Goal: Transaction & Acquisition: Purchase product/service

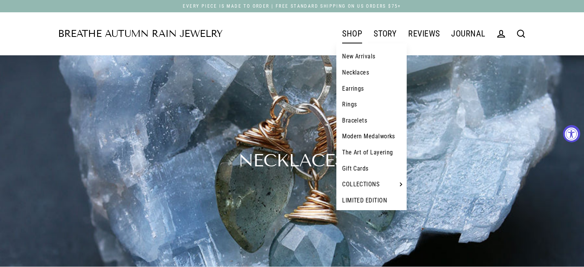
click at [350, 31] on link "SHOP" at bounding box center [351, 33] width 31 height 19
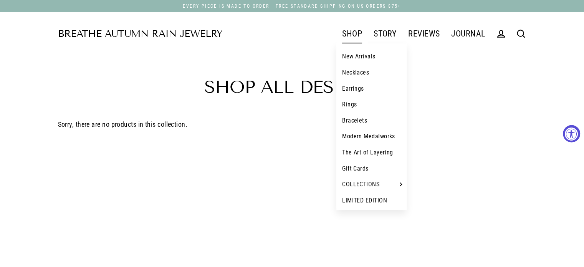
click at [354, 33] on link "SHOP" at bounding box center [351, 33] width 31 height 19
click at [355, 71] on link "Necklaces" at bounding box center [371, 73] width 70 height 16
